Goal: Obtain resource: Download file/media

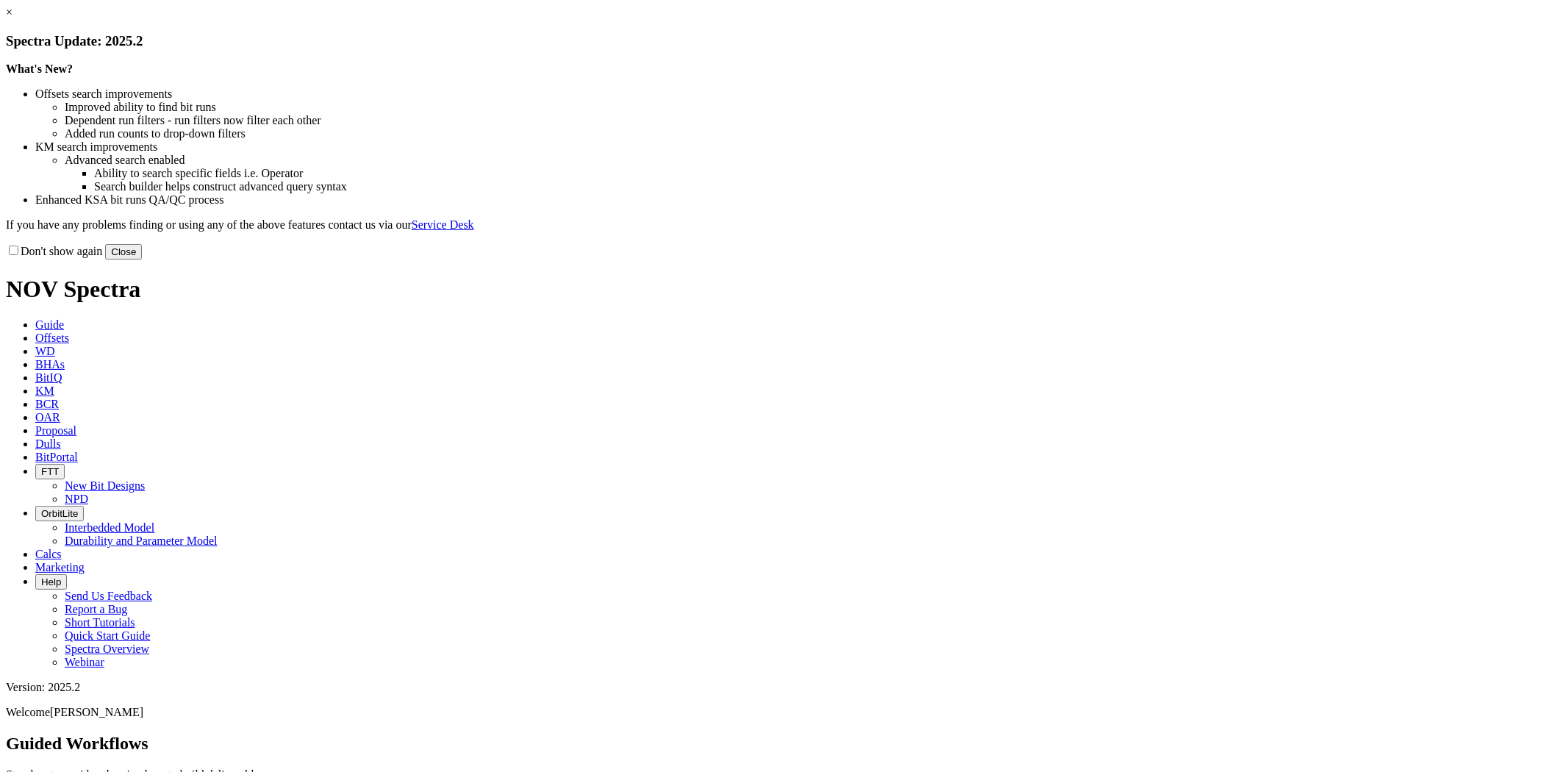
click at [142, 260] on button "Close" at bounding box center [123, 251] width 37 height 16
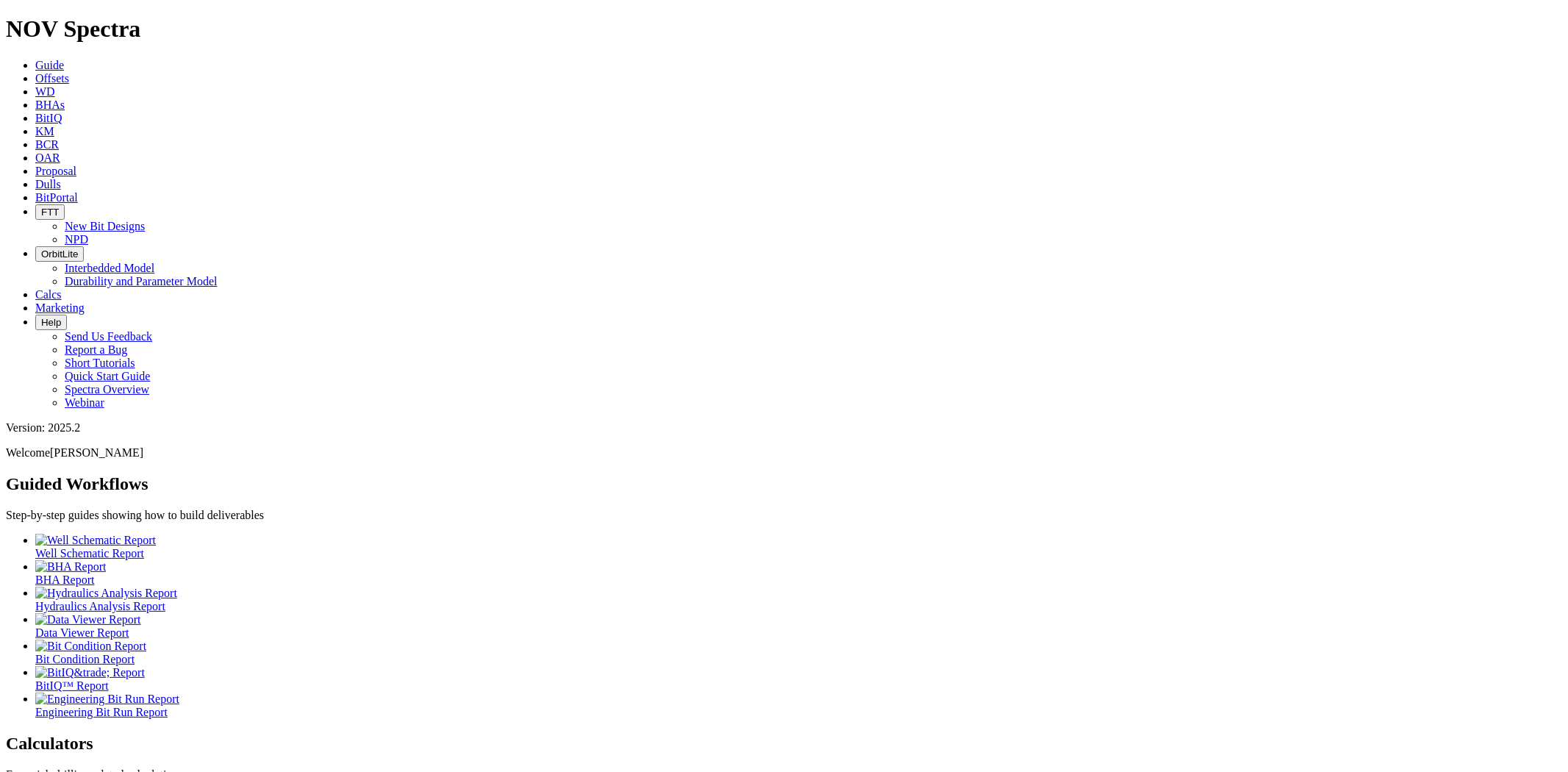
click at [78, 192] on span "BitPortal" at bounding box center [56, 197] width 43 height 12
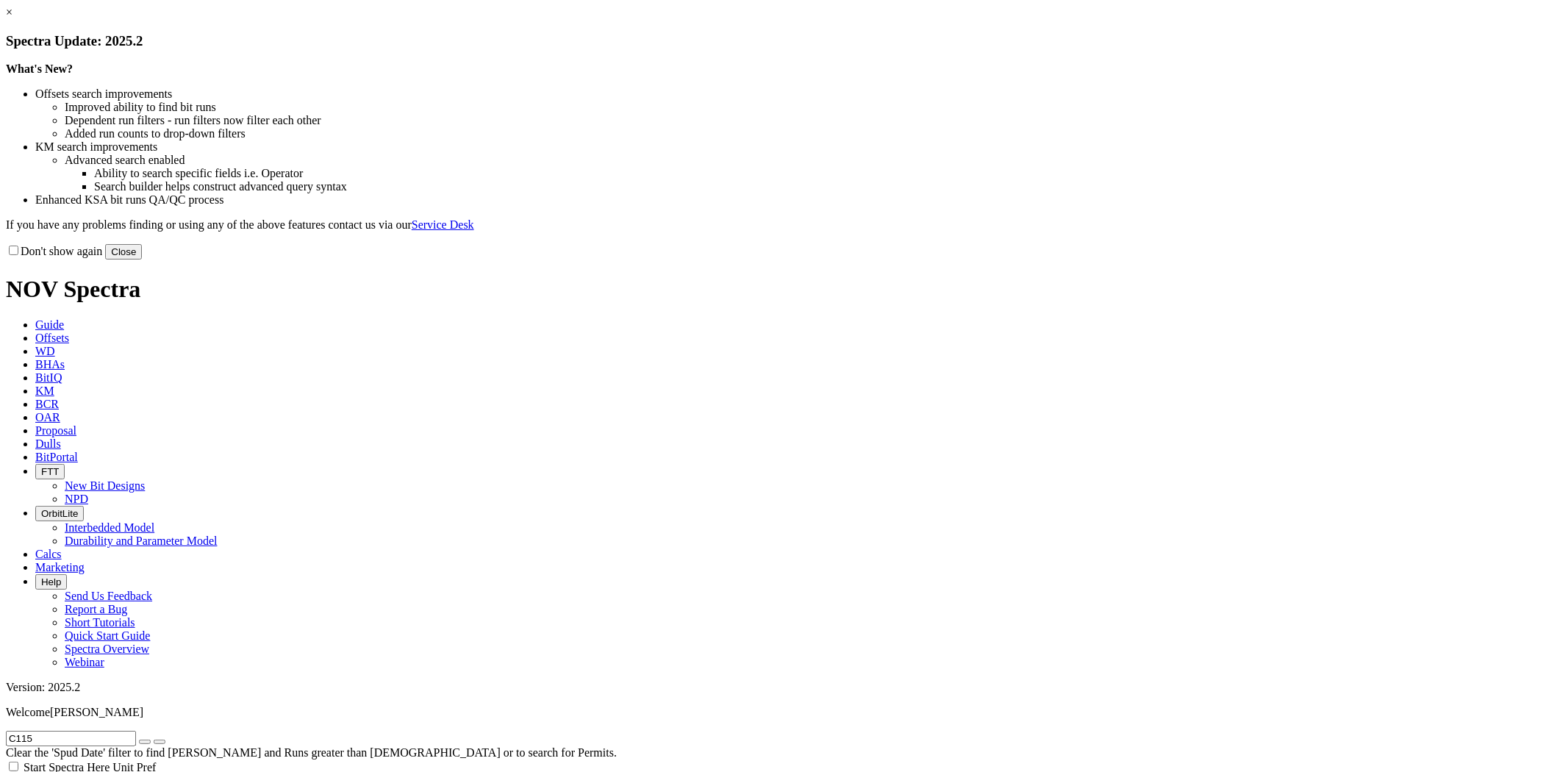
click at [142, 260] on button "Close" at bounding box center [123, 251] width 37 height 16
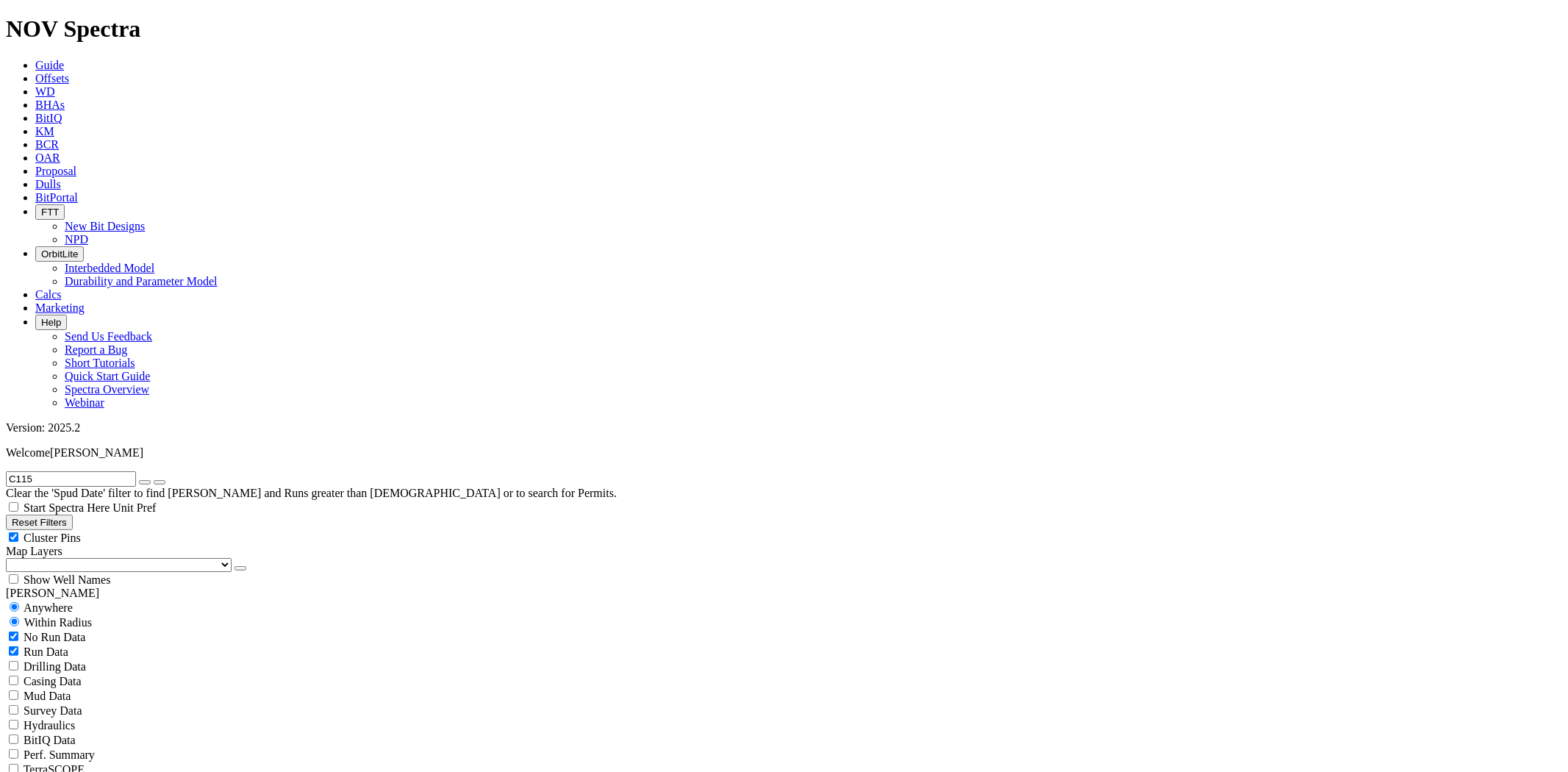
radio input "false"
radio input "true"
